Goal: Task Accomplishment & Management: Use online tool/utility

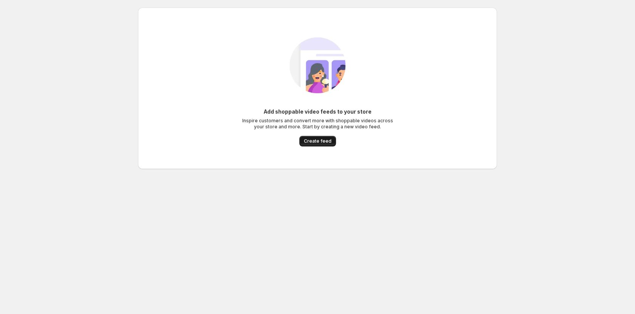
click at [313, 146] on button "Create feed" at bounding box center [317, 141] width 37 height 11
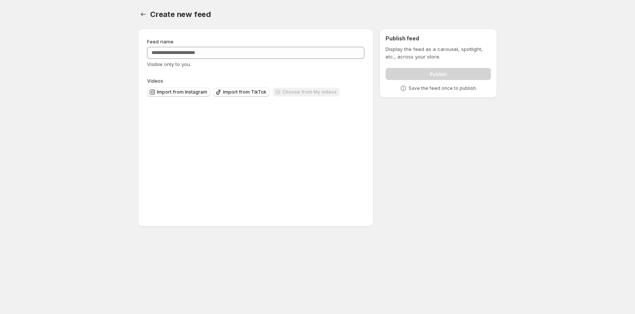
click at [316, 141] on div "Upload videos Upload videos Drag & drop a video here to upload. (max 250 MB)" at bounding box center [255, 161] width 217 height 114
click at [441, 128] on div "Feed name Visible only to you. Videos Import from Instagram Import from TikTok …" at bounding box center [314, 129] width 365 height 213
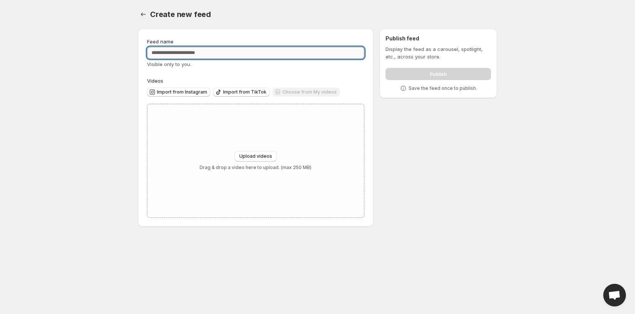
click at [191, 52] on input "Feed name" at bounding box center [255, 53] width 217 height 12
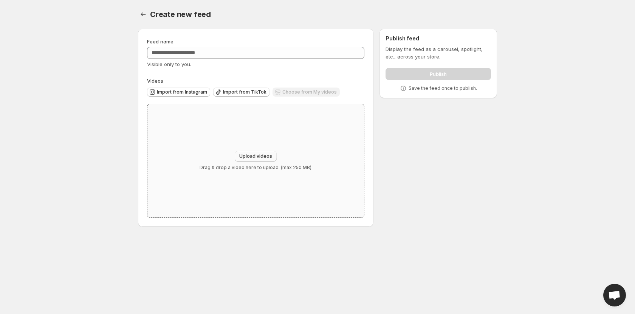
click at [248, 156] on span "Upload videos" at bounding box center [255, 156] width 33 height 6
click at [408, 185] on div "Feed name Visible only to you. Videos Import from Instagram Import from TikTok …" at bounding box center [314, 129] width 365 height 213
click at [193, 95] on button "Import from Instagram" at bounding box center [178, 92] width 63 height 9
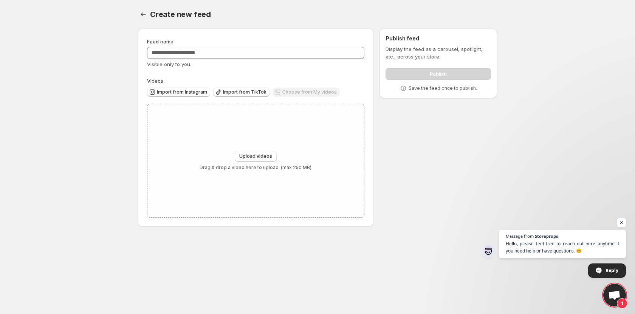
click at [478, 237] on body "Home Feeds Videos Subscription Settings Create new feed. This page is ready Cre…" at bounding box center [317, 157] width 635 height 314
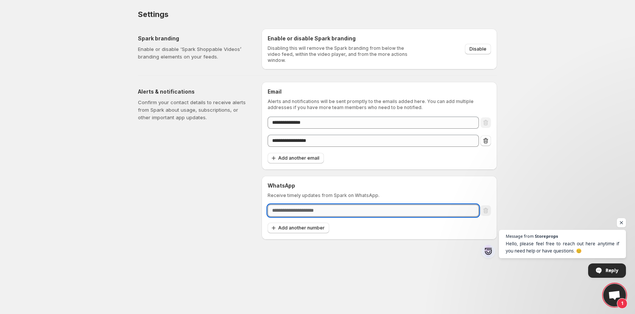
click at [340, 208] on input "text" at bounding box center [372, 211] width 211 height 12
click at [487, 137] on icon "Remove email" at bounding box center [486, 141] width 8 height 8
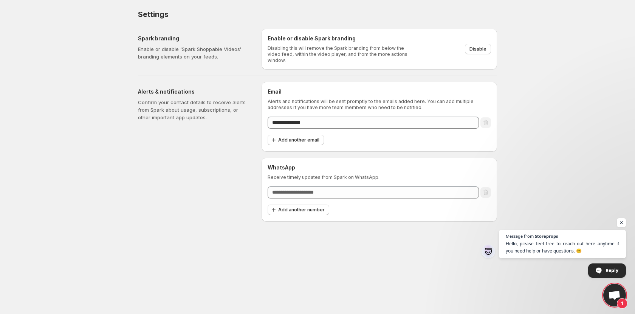
click at [213, 168] on div "Alerts & notifications Confirm your contact details to receive alerts from Spar…" at bounding box center [196, 152] width 117 height 140
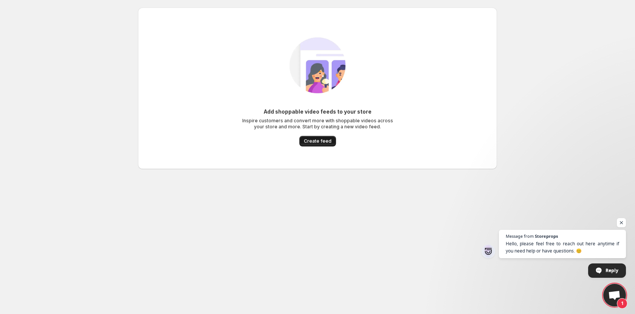
click at [331, 141] on button "Create feed" at bounding box center [317, 141] width 37 height 11
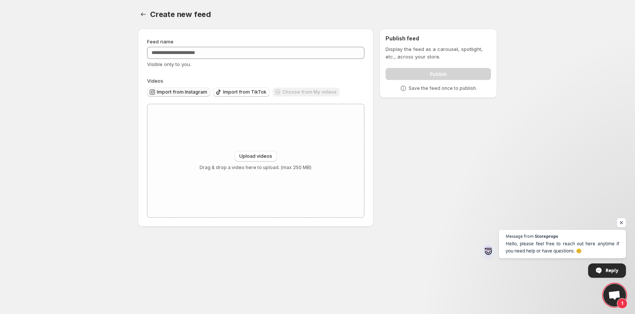
click at [189, 94] on span "Import from Instagram" at bounding box center [182, 92] width 50 height 6
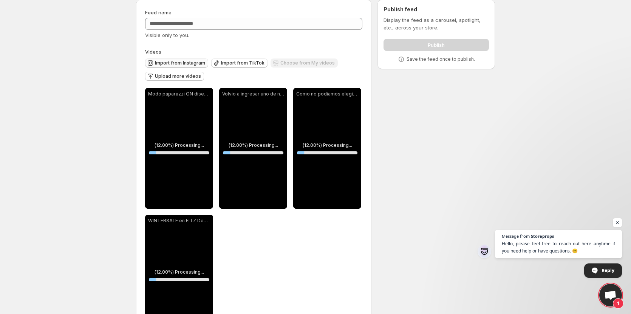
scroll to position [38, 0]
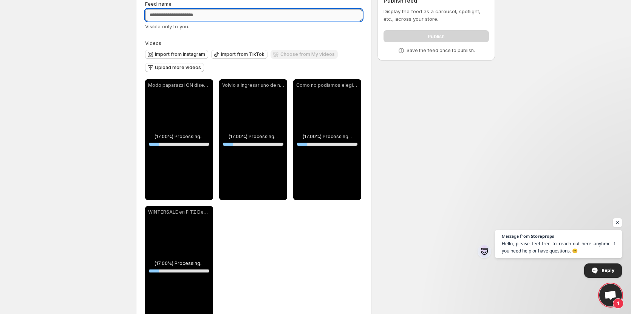
click at [248, 15] on input "Feed name" at bounding box center [253, 15] width 217 height 12
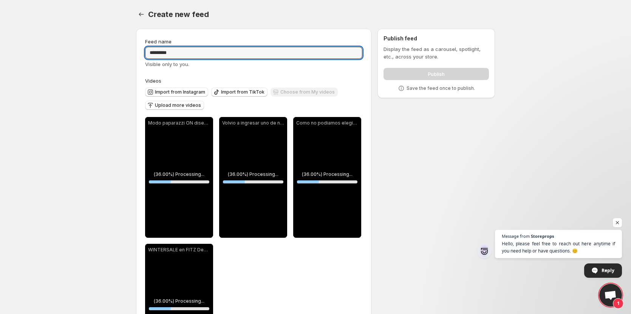
type input "*********"
click at [402, 151] on div "**********" at bounding box center [312, 203] width 365 height 360
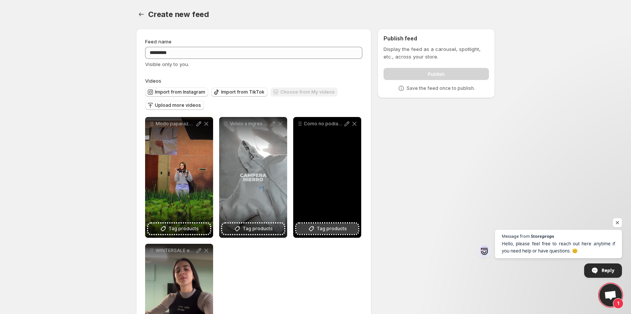
click at [312, 226] on icon at bounding box center [312, 229] width 8 height 8
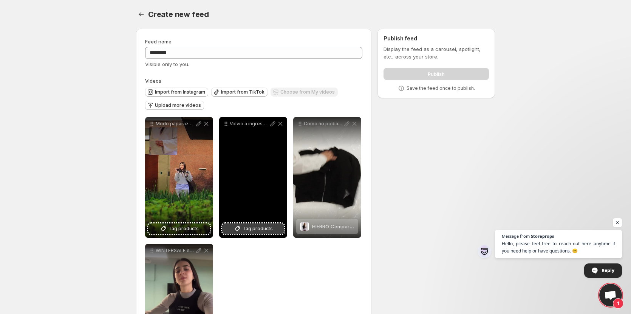
click at [261, 229] on span "Tag products" at bounding box center [258, 229] width 30 height 8
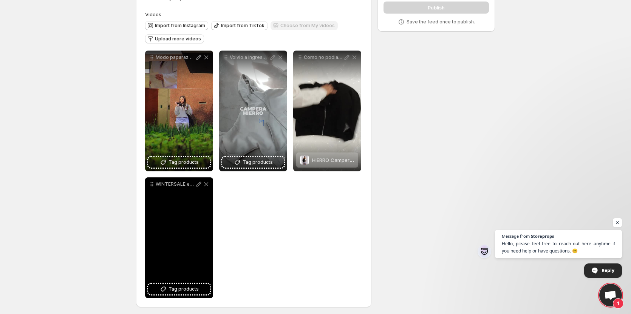
scroll to position [69, 0]
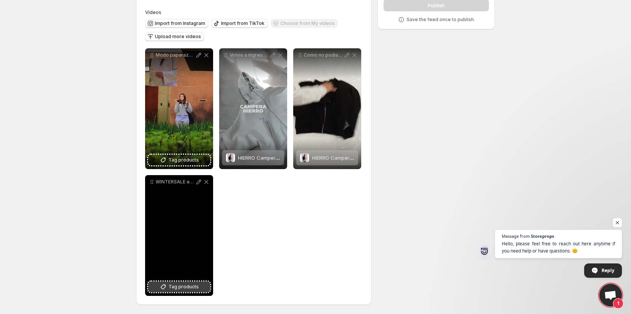
click at [198, 285] on button "Tag products" at bounding box center [179, 287] width 62 height 11
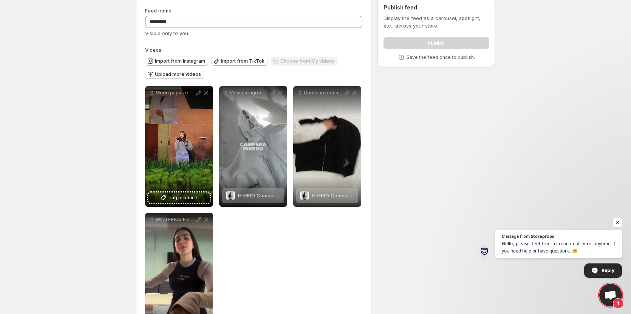
scroll to position [0, 0]
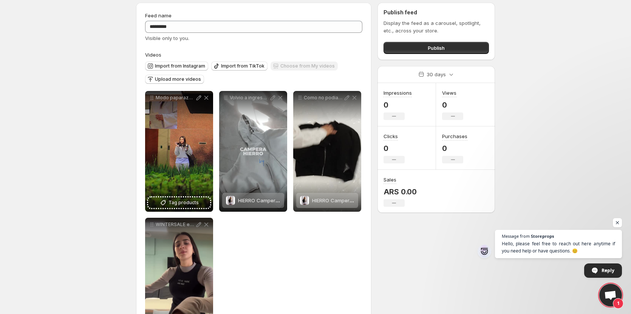
scroll to position [38, 0]
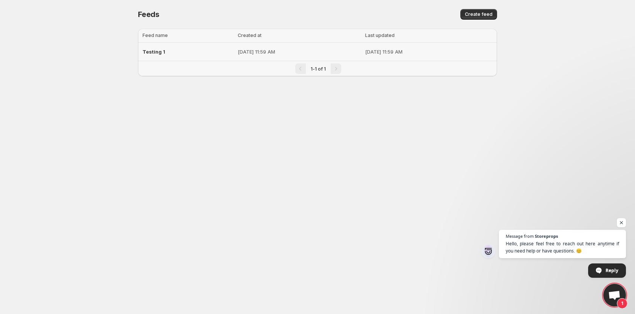
click at [458, 50] on p "[DATE] 11:59 AM" at bounding box center [428, 52] width 127 height 8
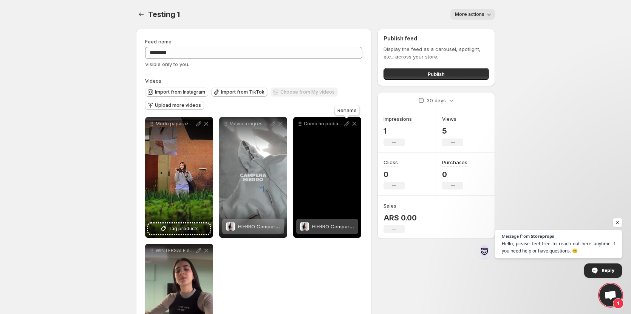
click at [348, 124] on icon at bounding box center [347, 124] width 5 height 5
type input "**********"
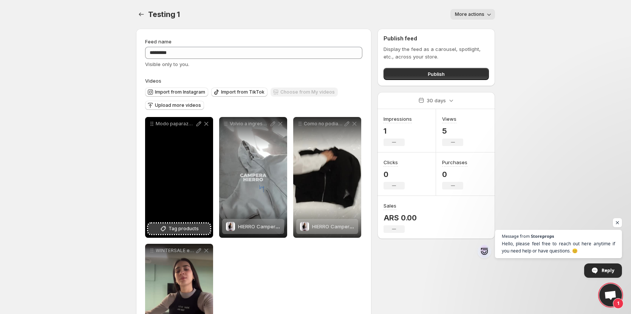
click at [167, 228] on icon at bounding box center [163, 229] width 8 height 8
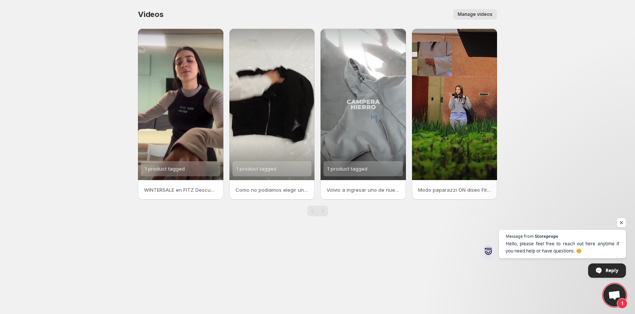
click at [259, 10] on div "Manage videos" at bounding box center [335, 14] width 324 height 11
